Goal: Task Accomplishment & Management: Manage account settings

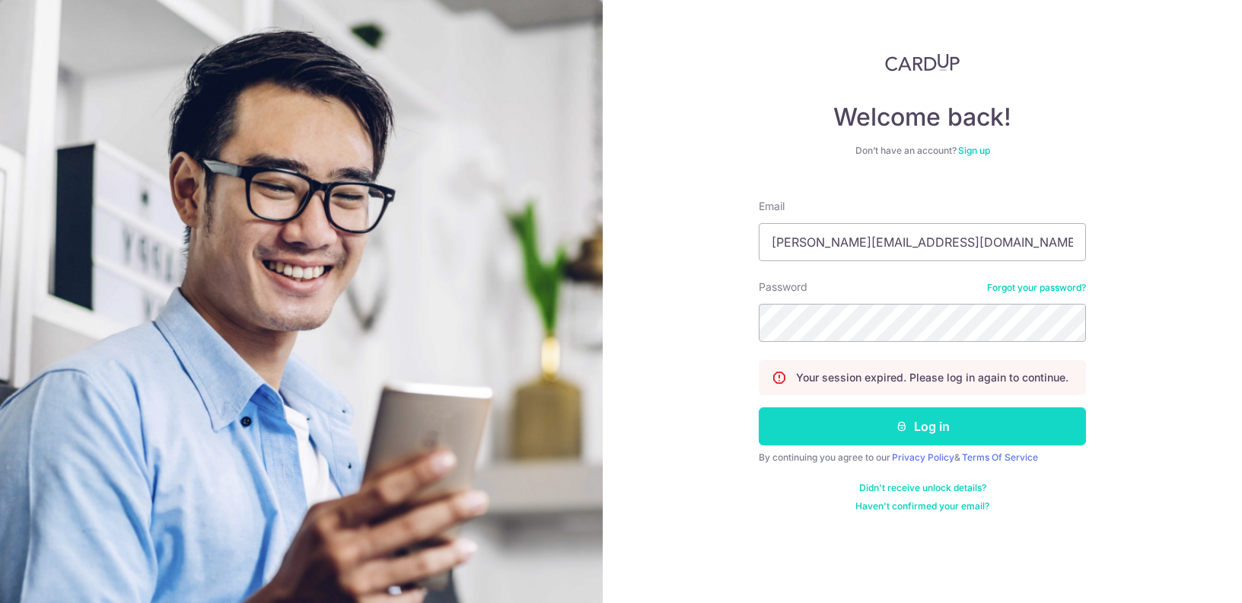
click at [900, 424] on icon "submit" at bounding box center [902, 426] width 12 height 12
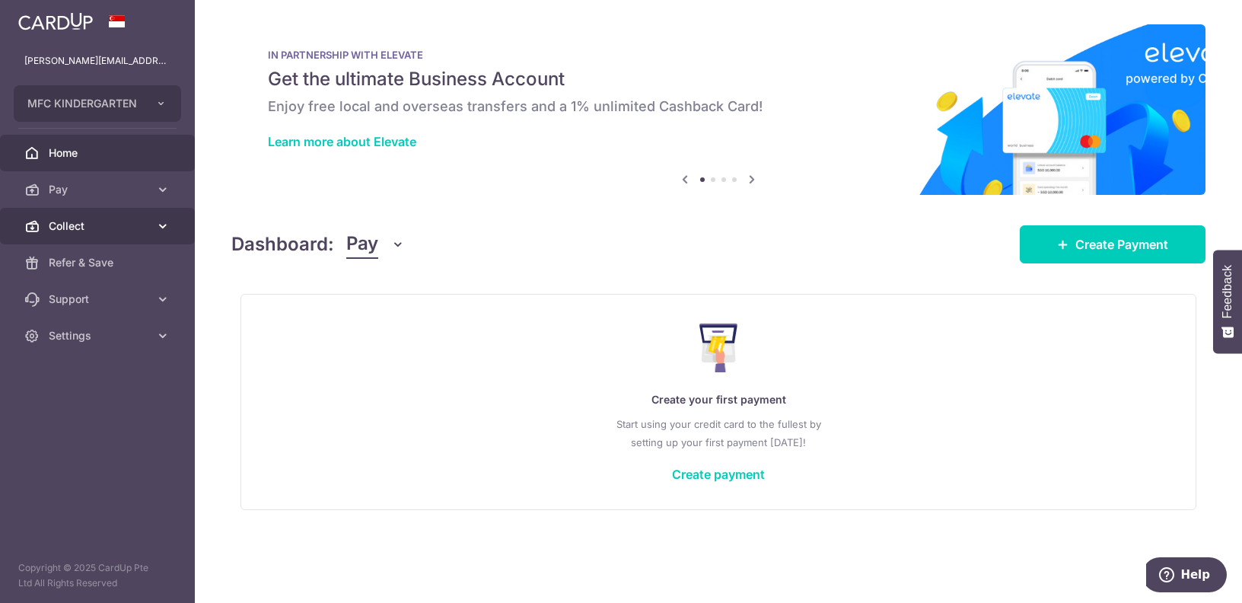
click at [110, 225] on span "Collect" at bounding box center [99, 225] width 100 height 15
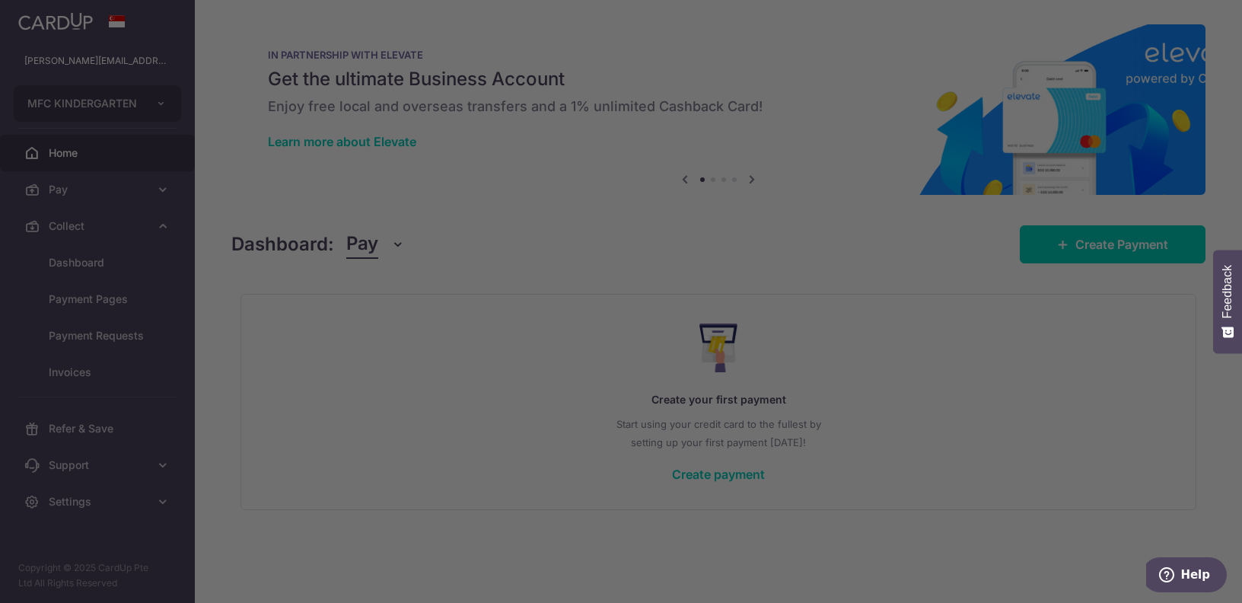
click at [104, 261] on div at bounding box center [627, 304] width 1255 height 609
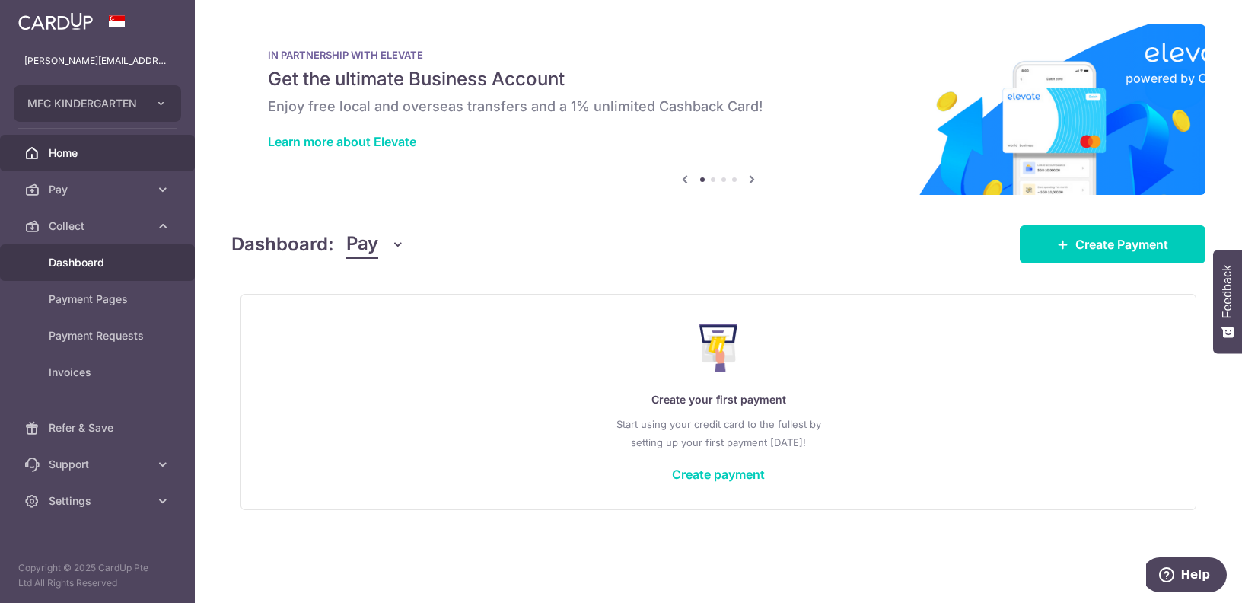
click at [80, 263] on span "Dashboard" at bounding box center [99, 262] width 100 height 15
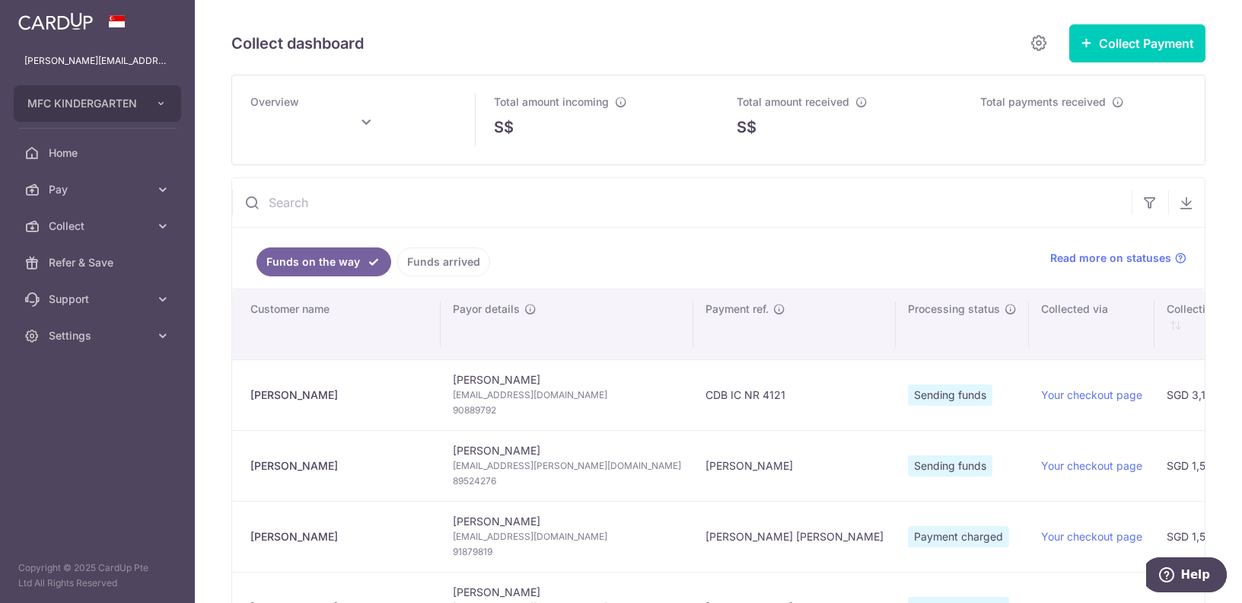
type input "[DATE]"
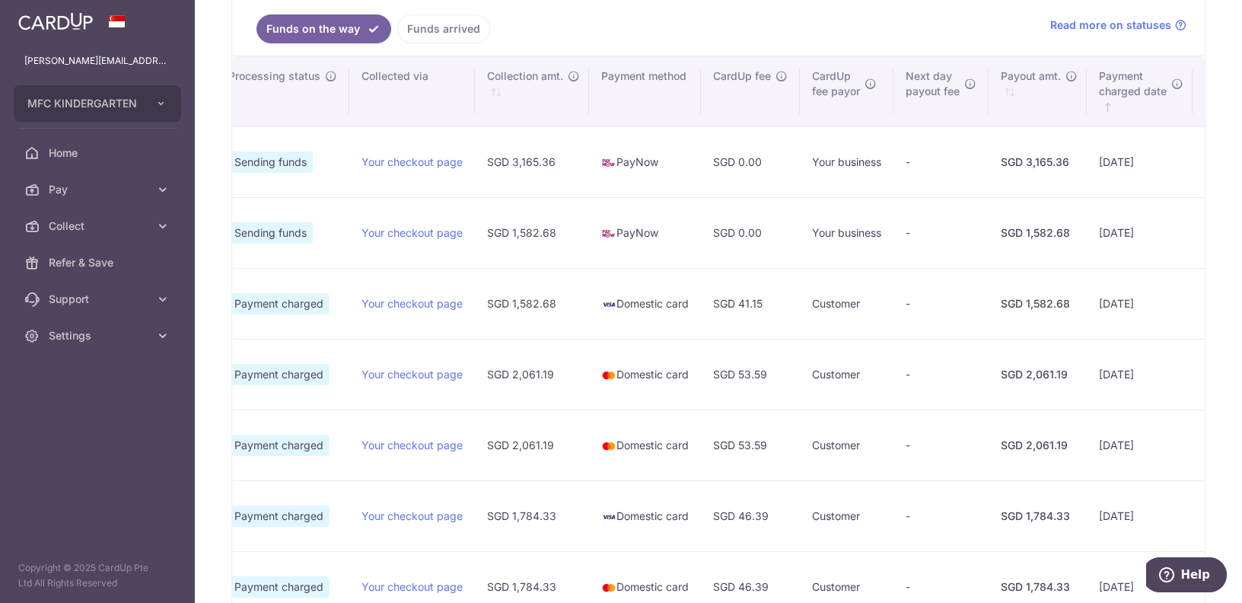
scroll to position [78, 0]
